Goal: Learn about a topic

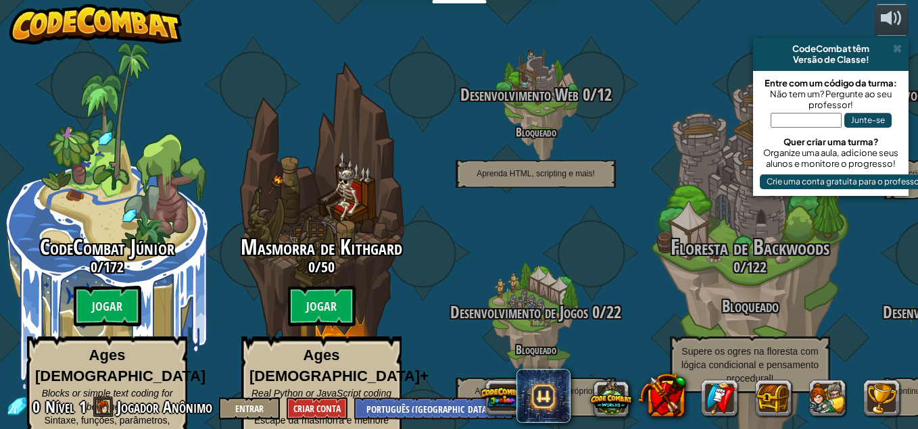
select select "pt-BR"
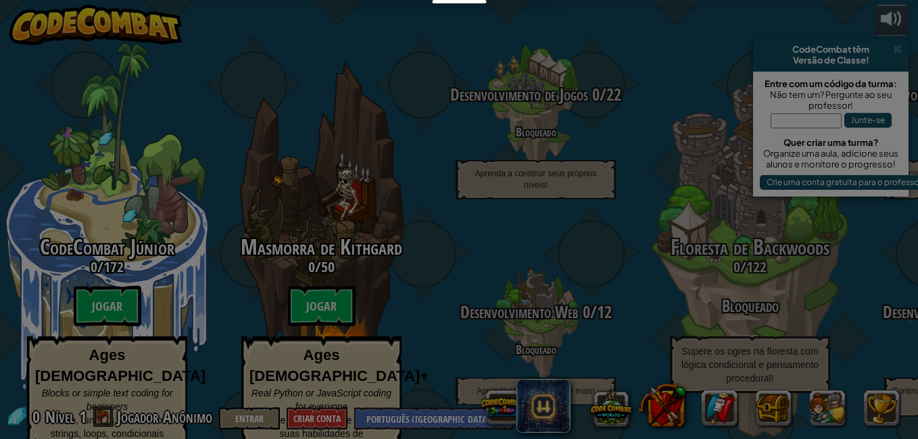
select select "pt-BR"
